Goal: Task Accomplishment & Management: Complete application form

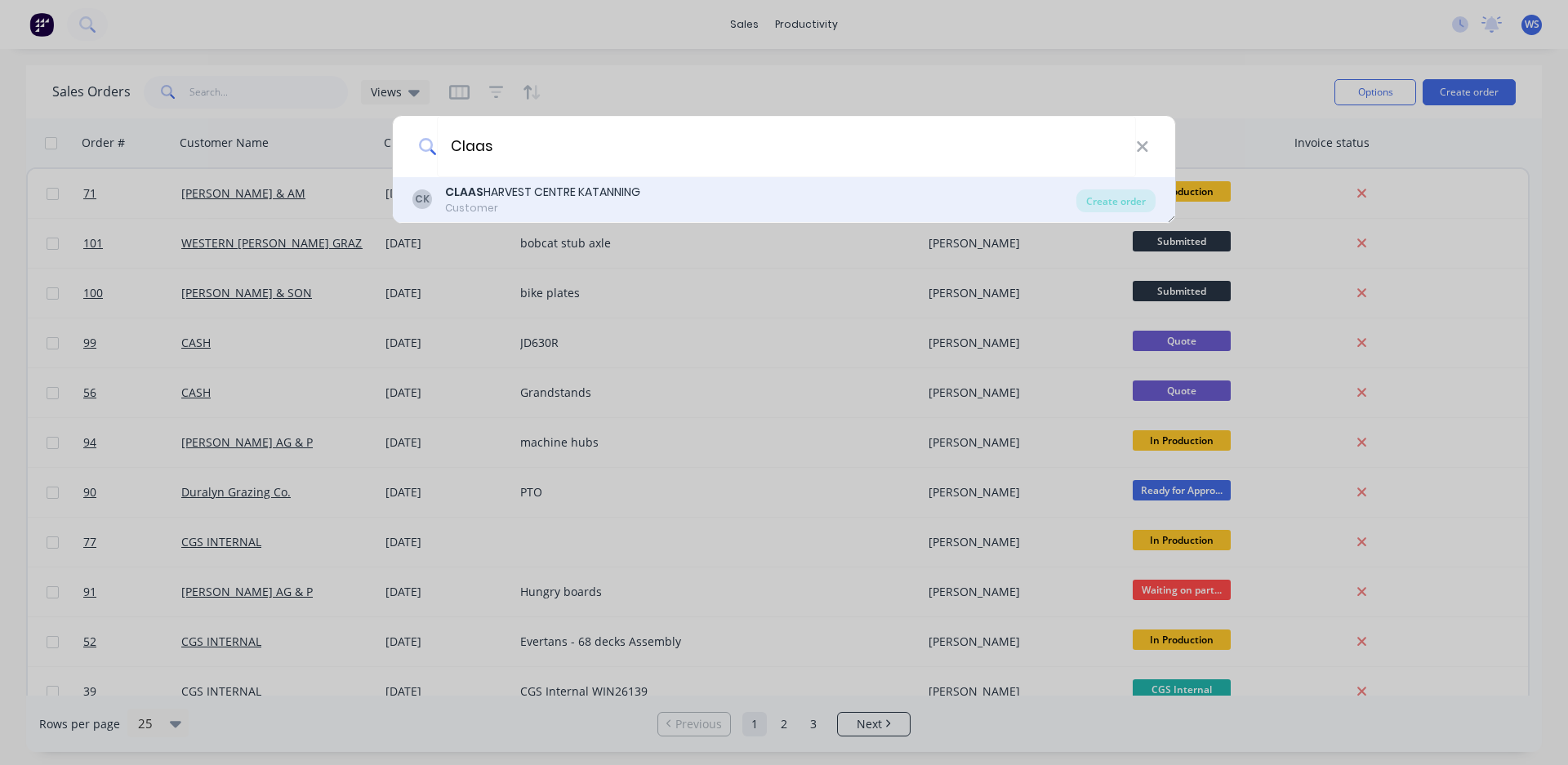
type input "Claas"
click at [637, 193] on div "CLAAS HARVEST CENTRE KATANNING" at bounding box center [543, 192] width 195 height 17
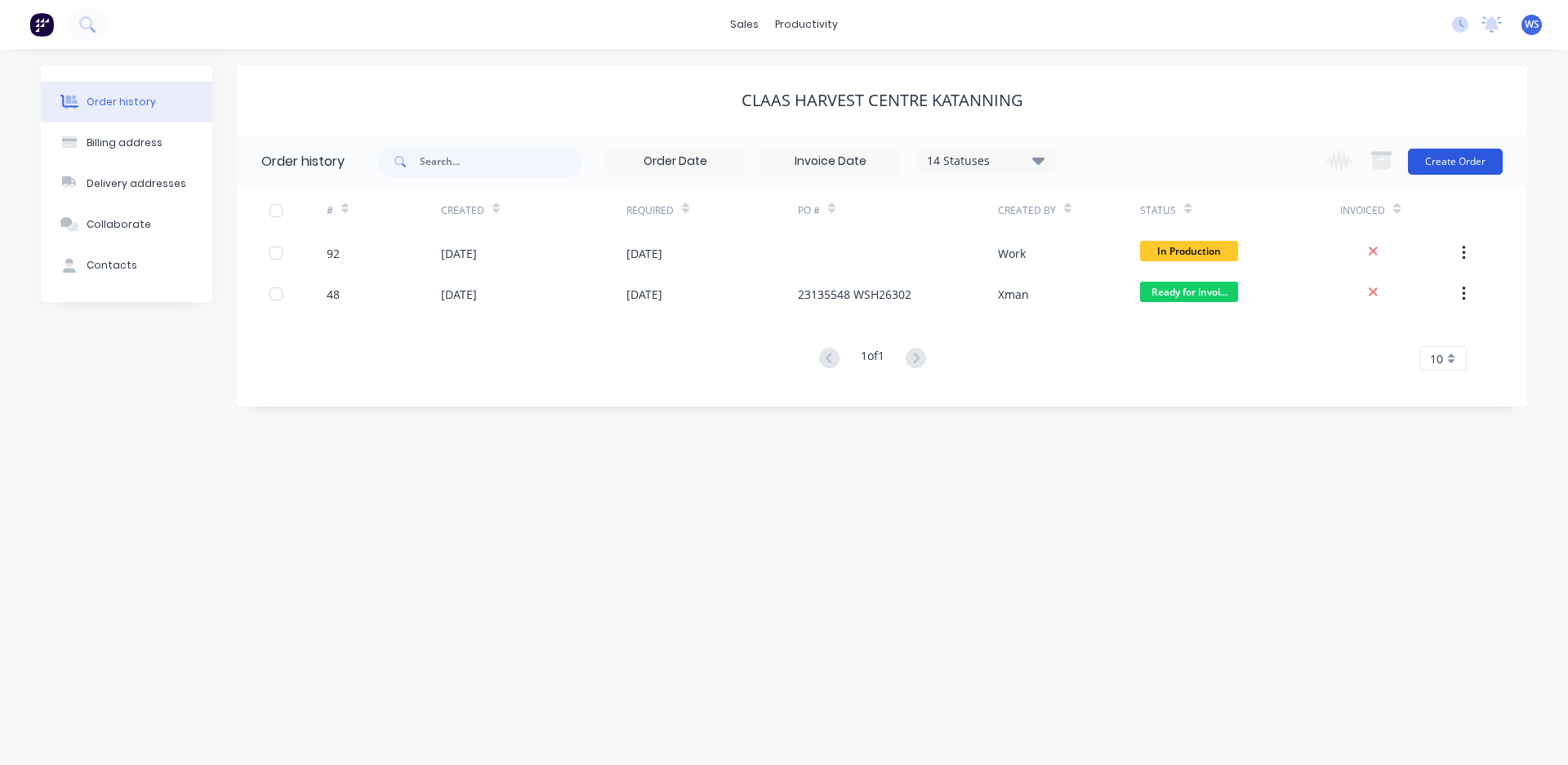
click at [1452, 156] on button "Create Order" at bounding box center [1455, 162] width 95 height 26
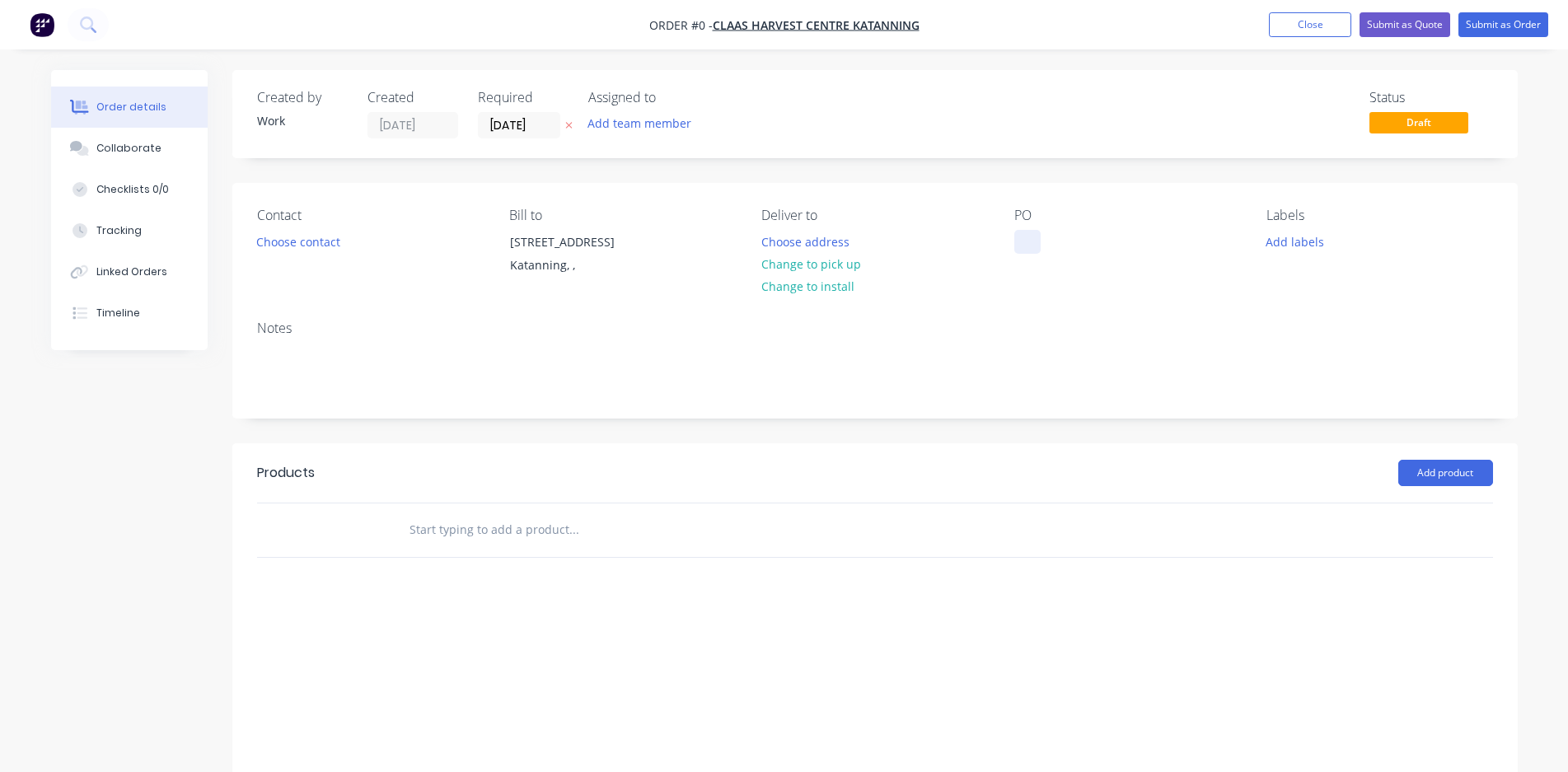
click at [1030, 242] on div at bounding box center [1027, 242] width 26 height 24
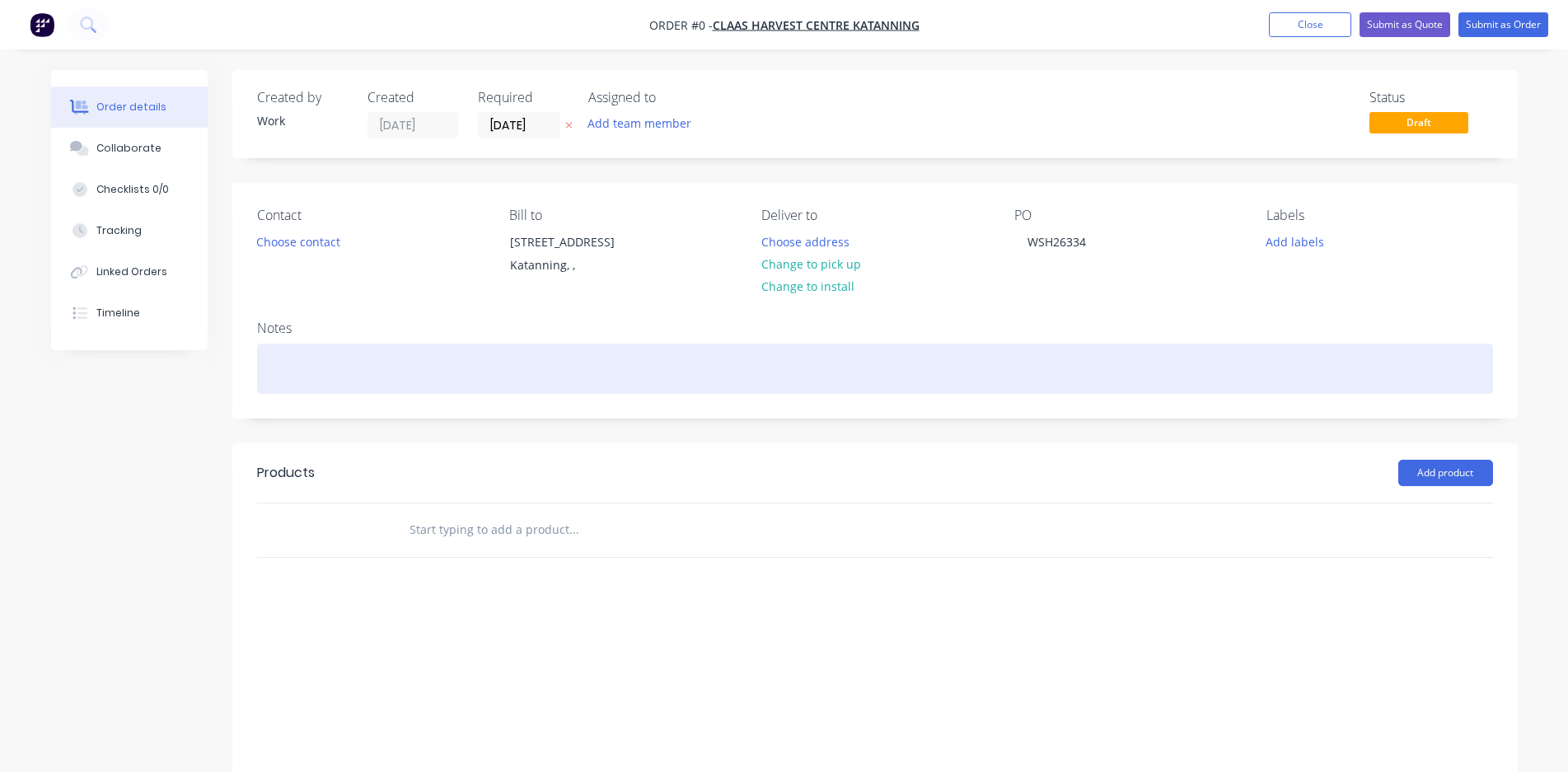
click at [491, 380] on div "Order details Collaborate Checklists 0/0 Tracking Linked Orders Timeline Order …" at bounding box center [784, 460] width 1500 height 781
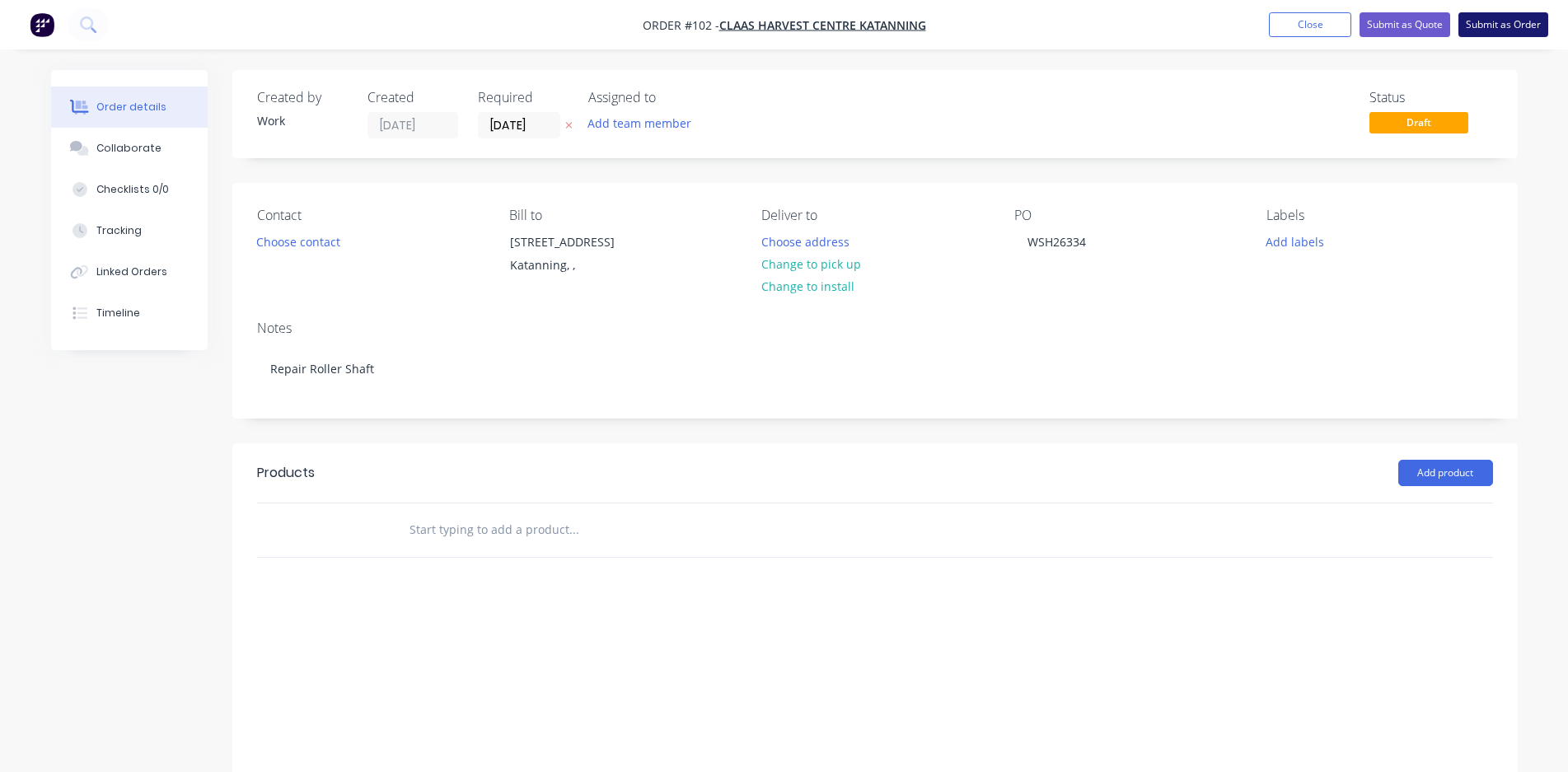
click at [1481, 20] on button "Submit as Order" at bounding box center [1503, 25] width 90 height 25
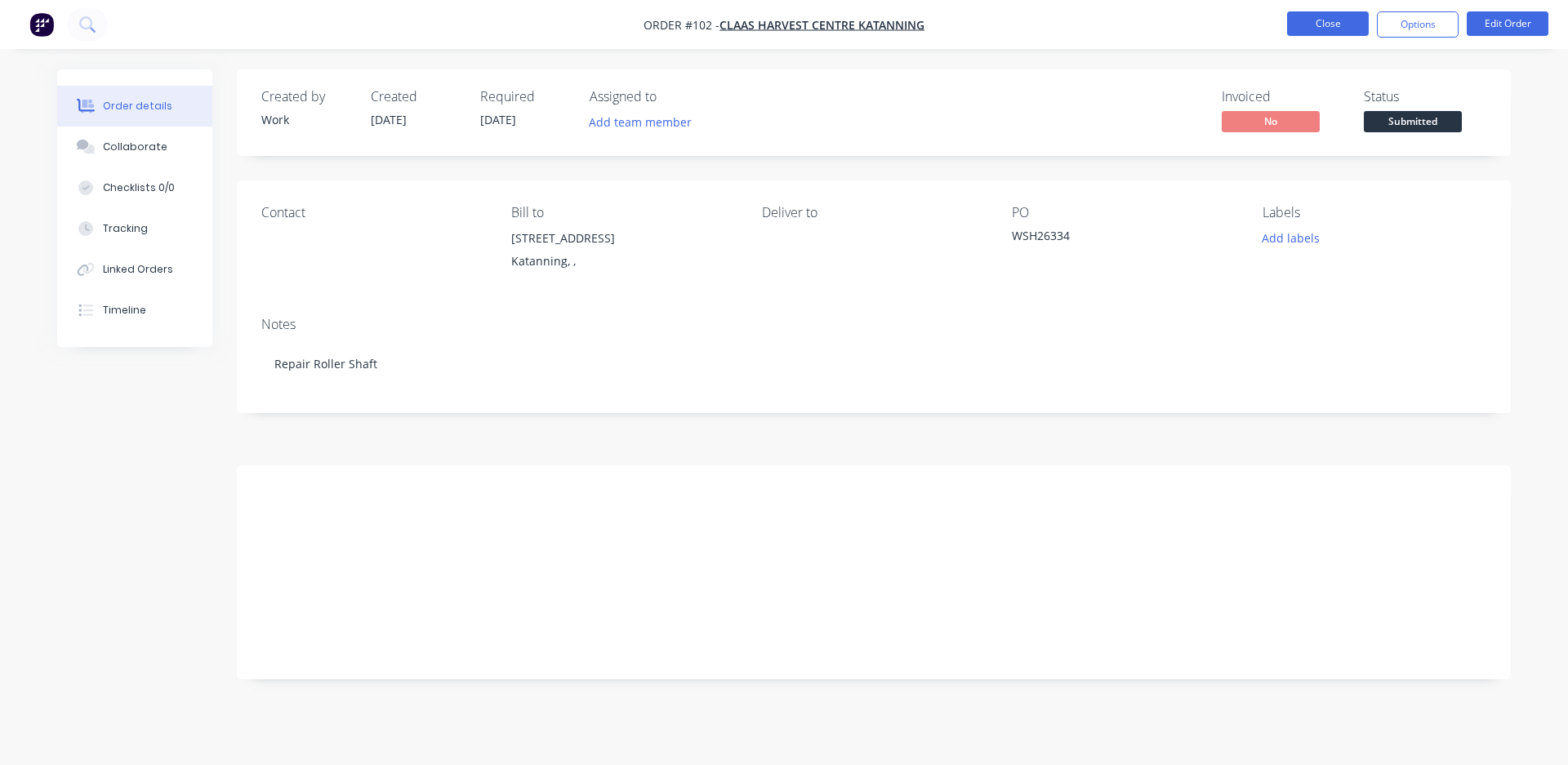
click at [1352, 23] on button "Close" at bounding box center [1328, 24] width 82 height 25
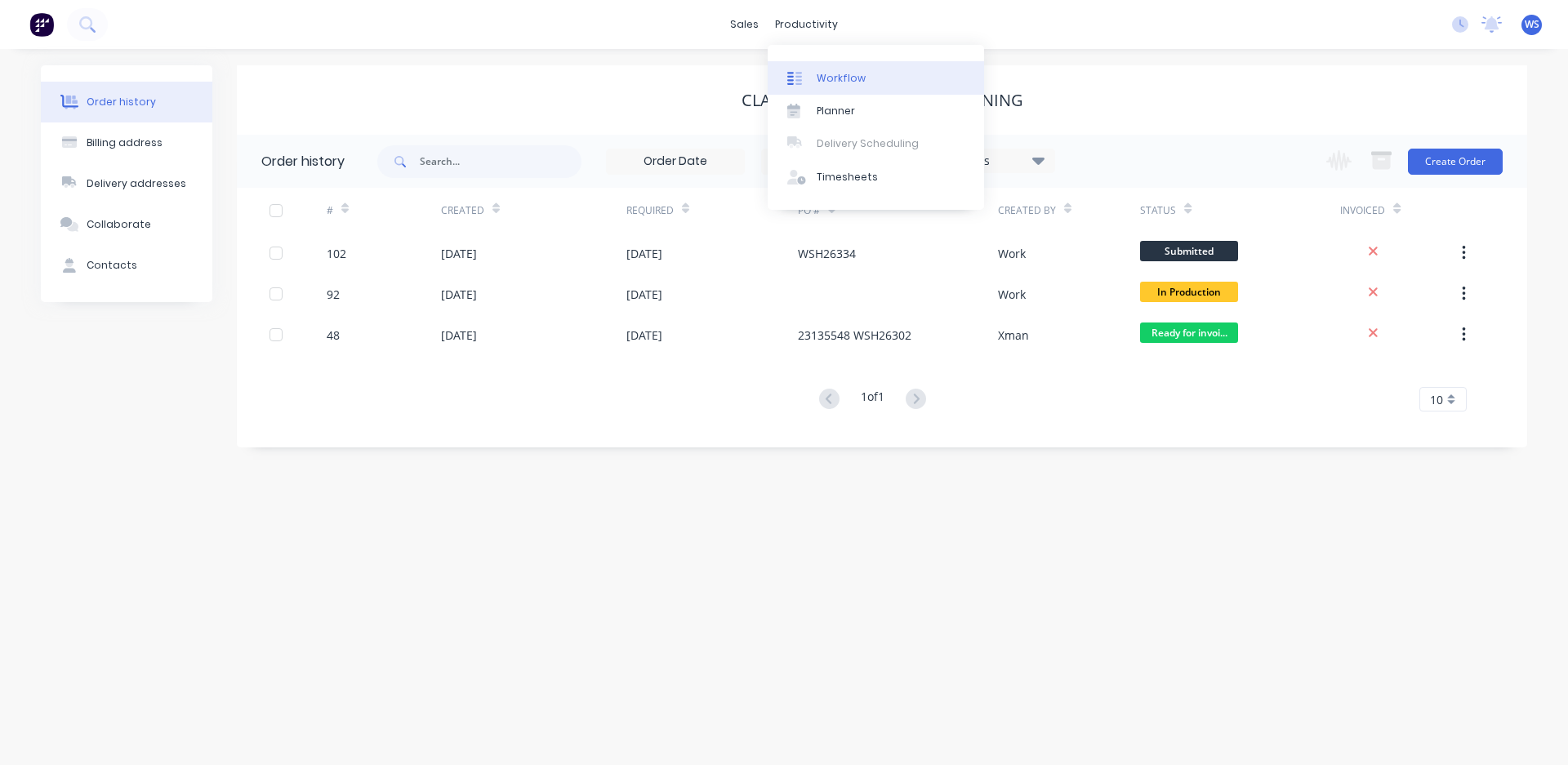
click at [818, 78] on div "Workflow" at bounding box center [841, 78] width 49 height 15
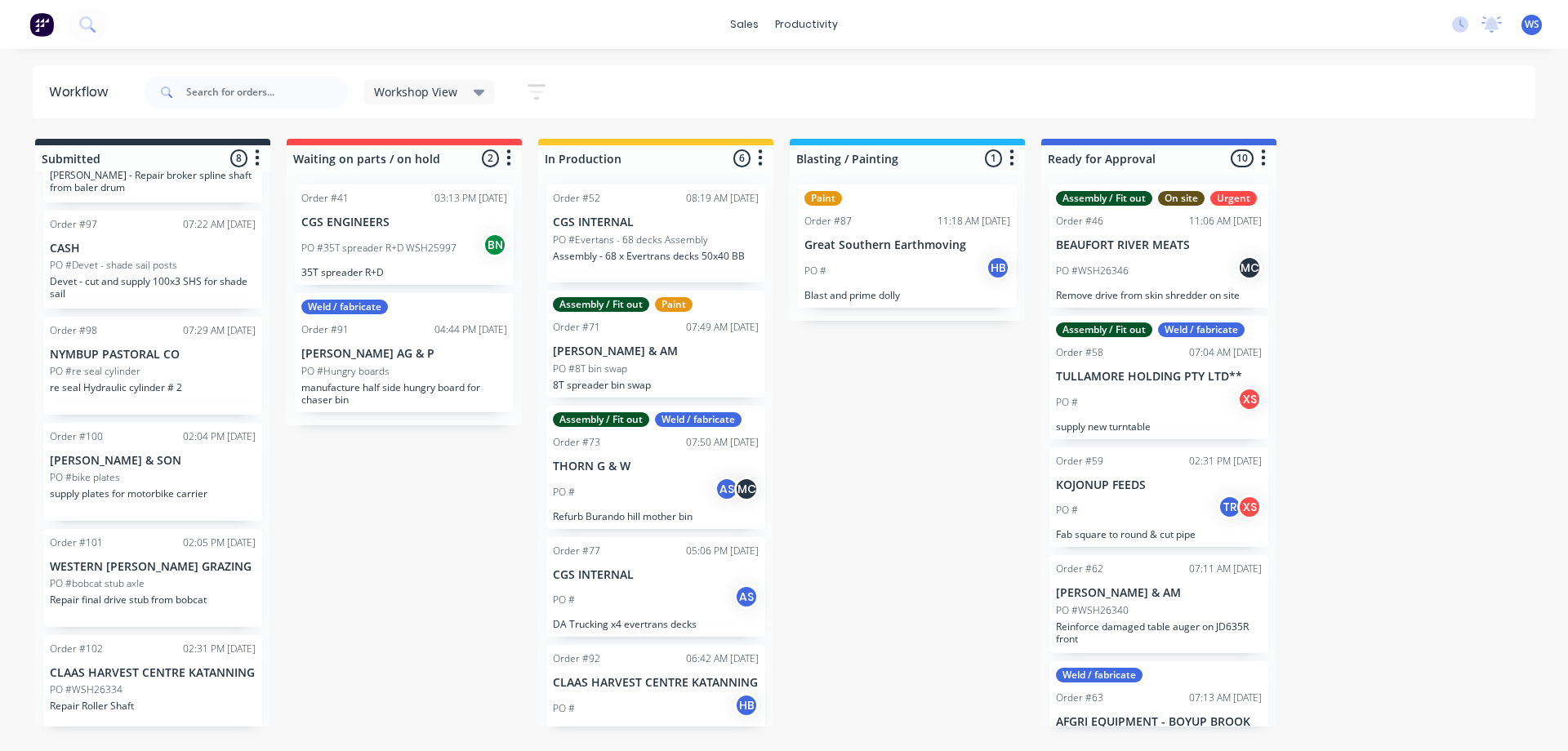
scroll to position [333, 0]
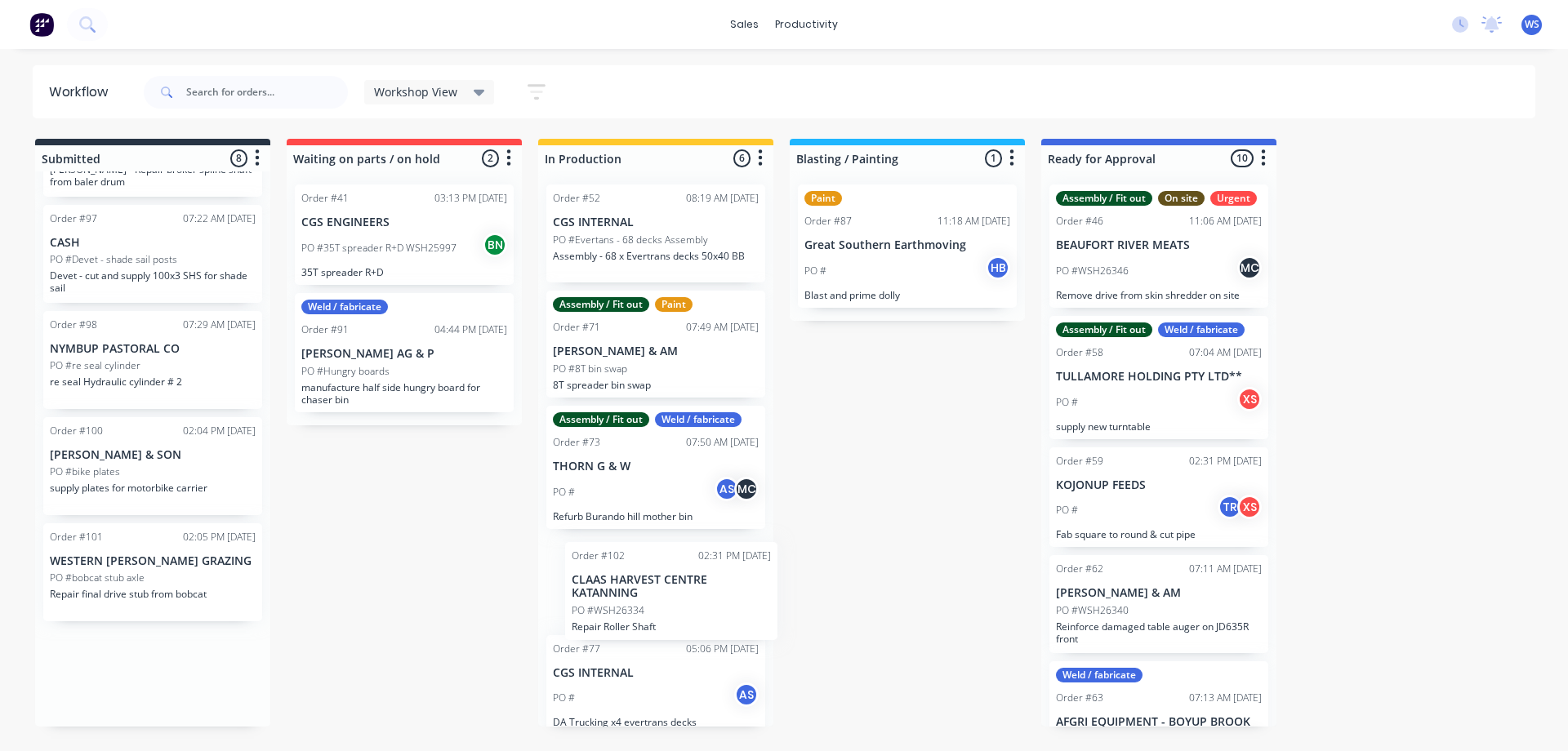
drag, startPoint x: 194, startPoint y: 691, endPoint x: 721, endPoint y: 601, distance: 534.6
click at [721, 601] on div "Submitted 8 Sort By Created date Required date Order number Customer name Most …" at bounding box center [1112, 432] width 2249 height 588
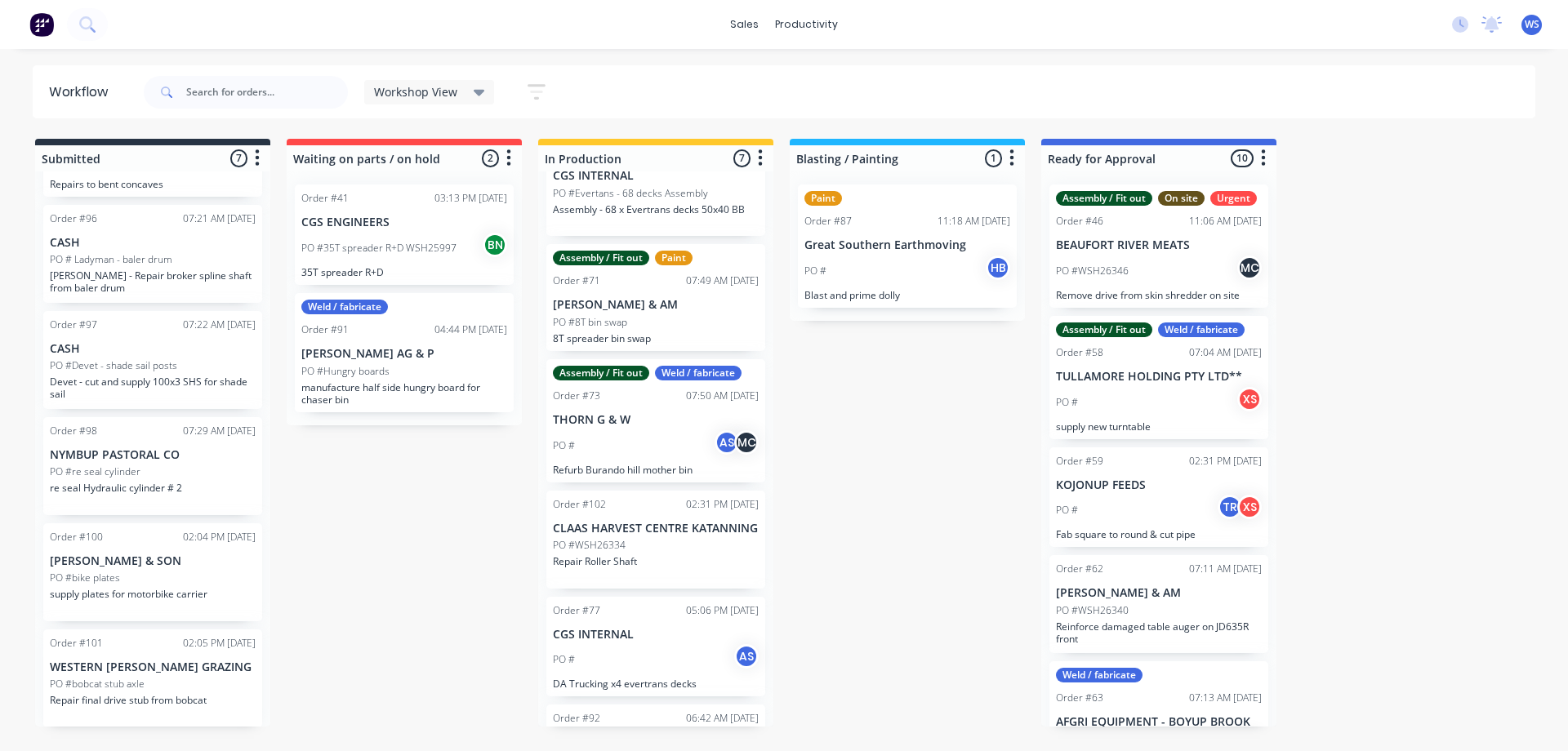
scroll to position [0, 0]
